Goal: Navigation & Orientation: Find specific page/section

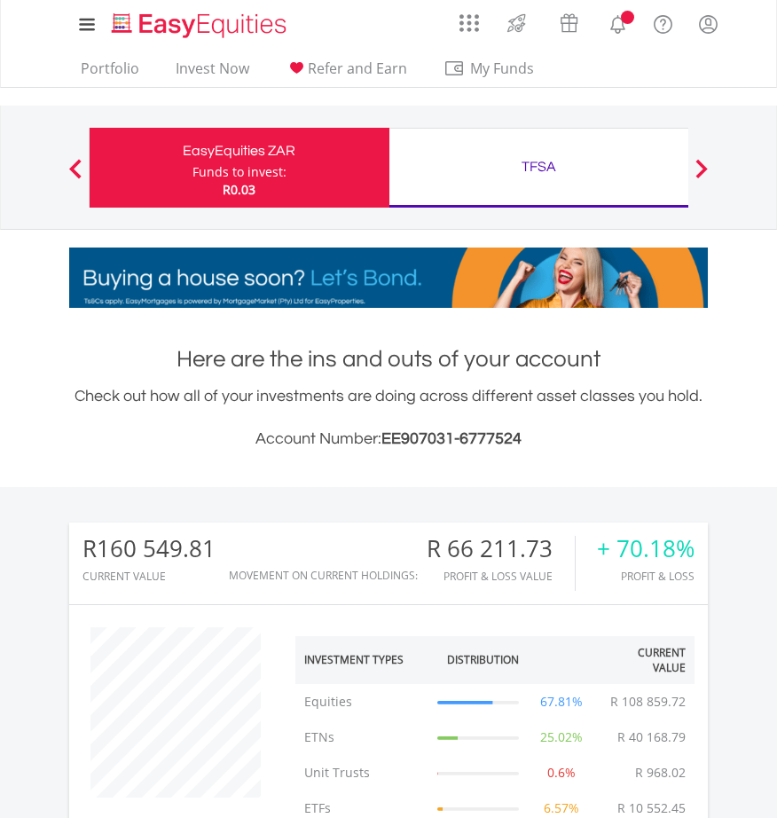
scroll to position [170, 213]
click at [515, 162] on div "TFSA" at bounding box center [539, 166] width 279 height 25
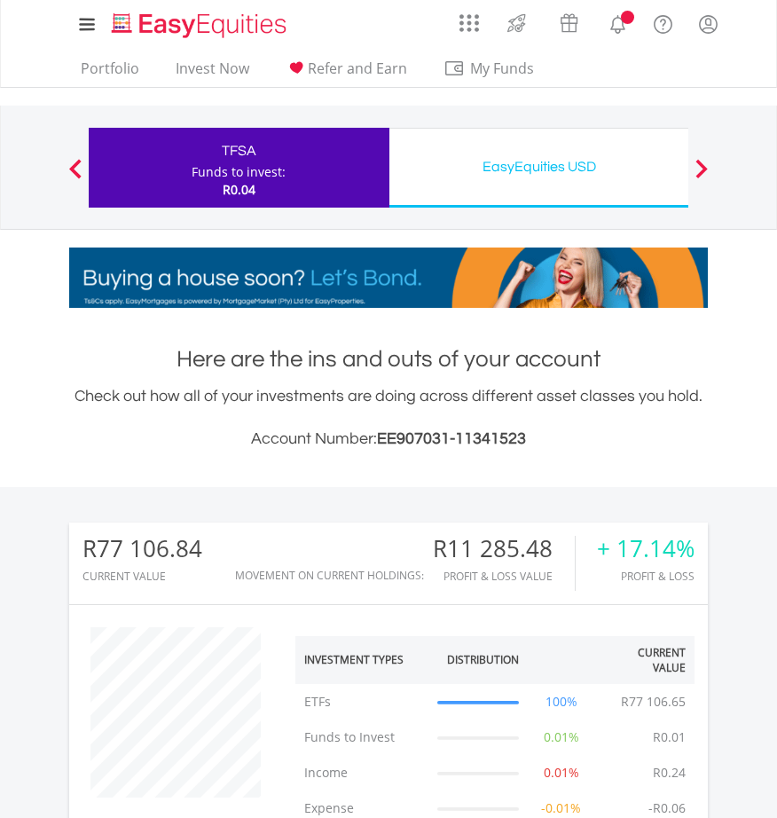
scroll to position [170, 213]
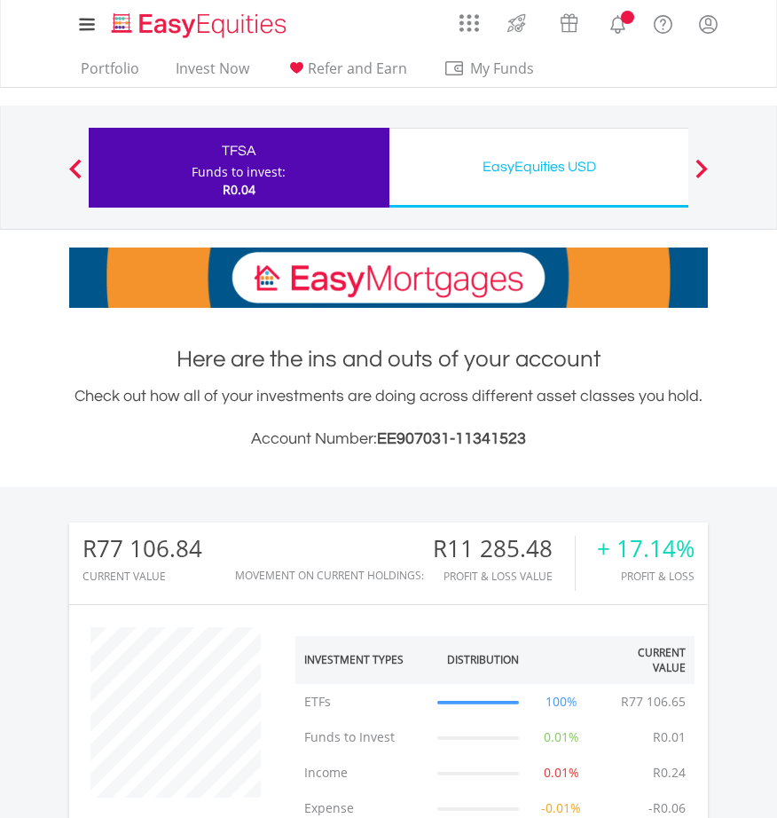
click at [544, 175] on div "EasyEquities USD" at bounding box center [539, 166] width 279 height 25
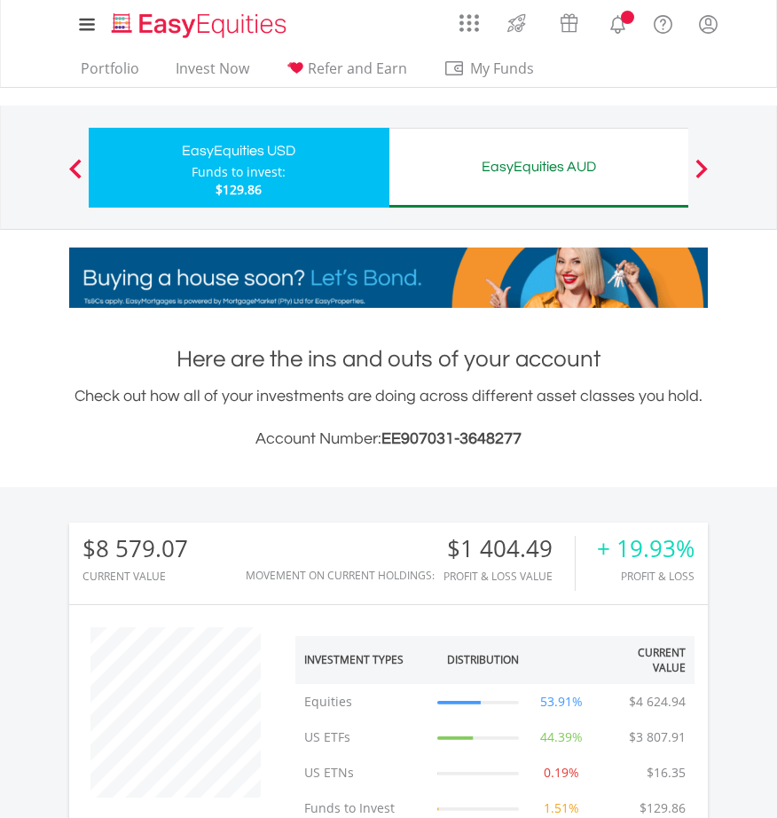
scroll to position [170, 213]
click at [567, 176] on div "EasyEquities AUD" at bounding box center [539, 166] width 279 height 25
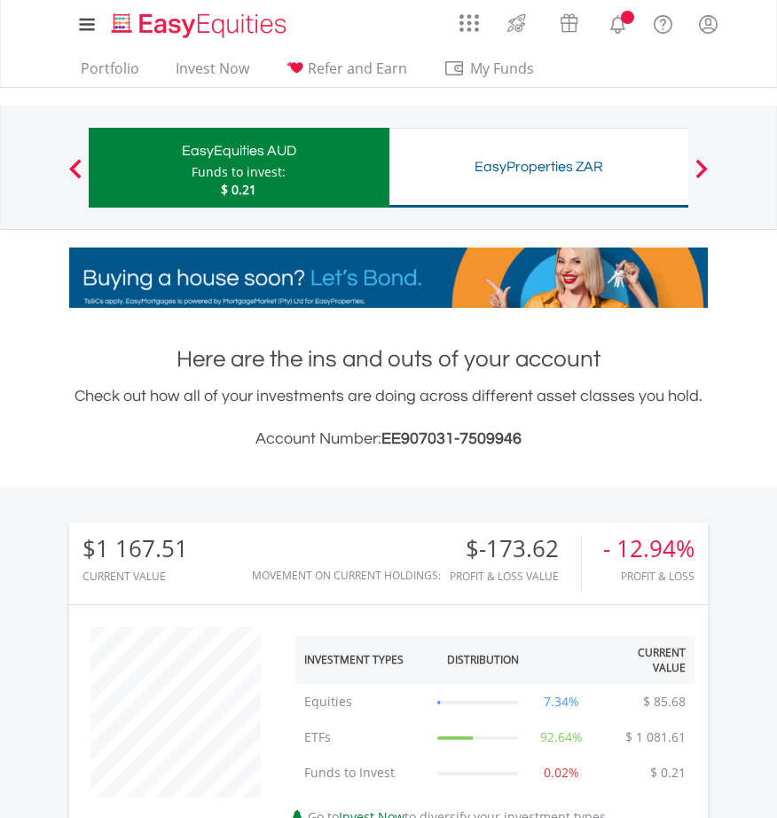
scroll to position [170, 213]
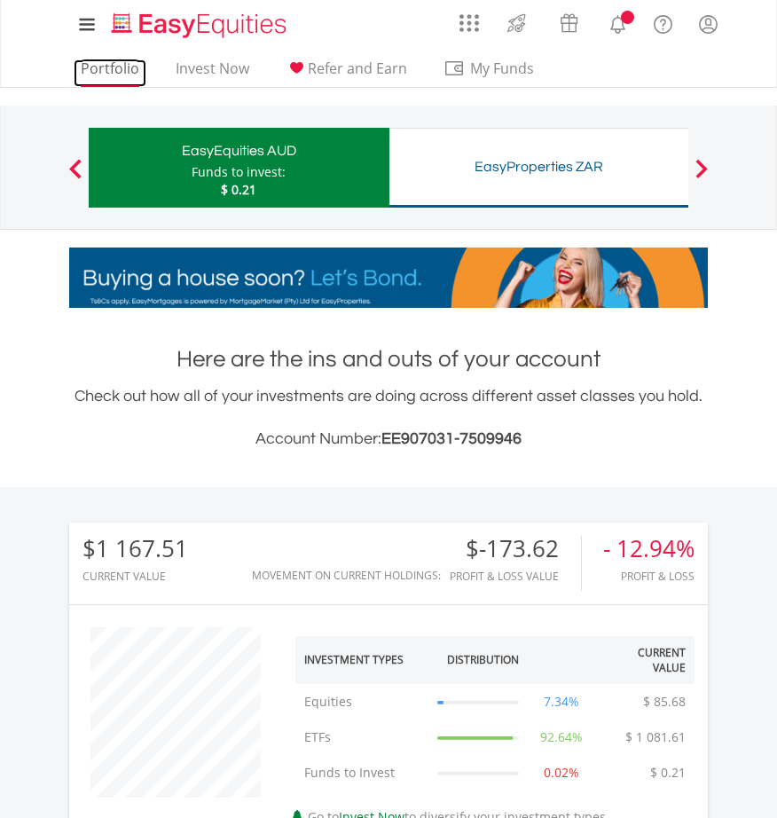
click at [114, 69] on link "Portfolio" at bounding box center [110, 73] width 73 height 28
